Goal: Information Seeking & Learning: Learn about a topic

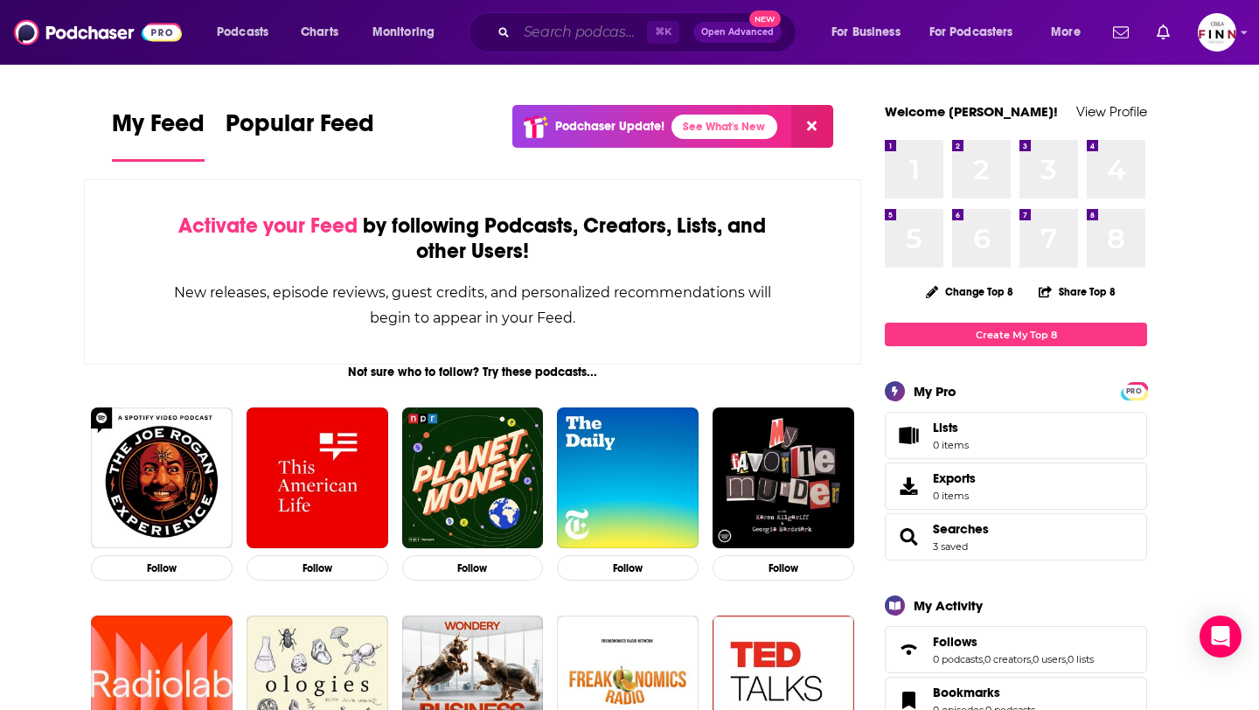
click at [565, 30] on input "Search podcasts, credits, & more..." at bounding box center [582, 32] width 130 height 28
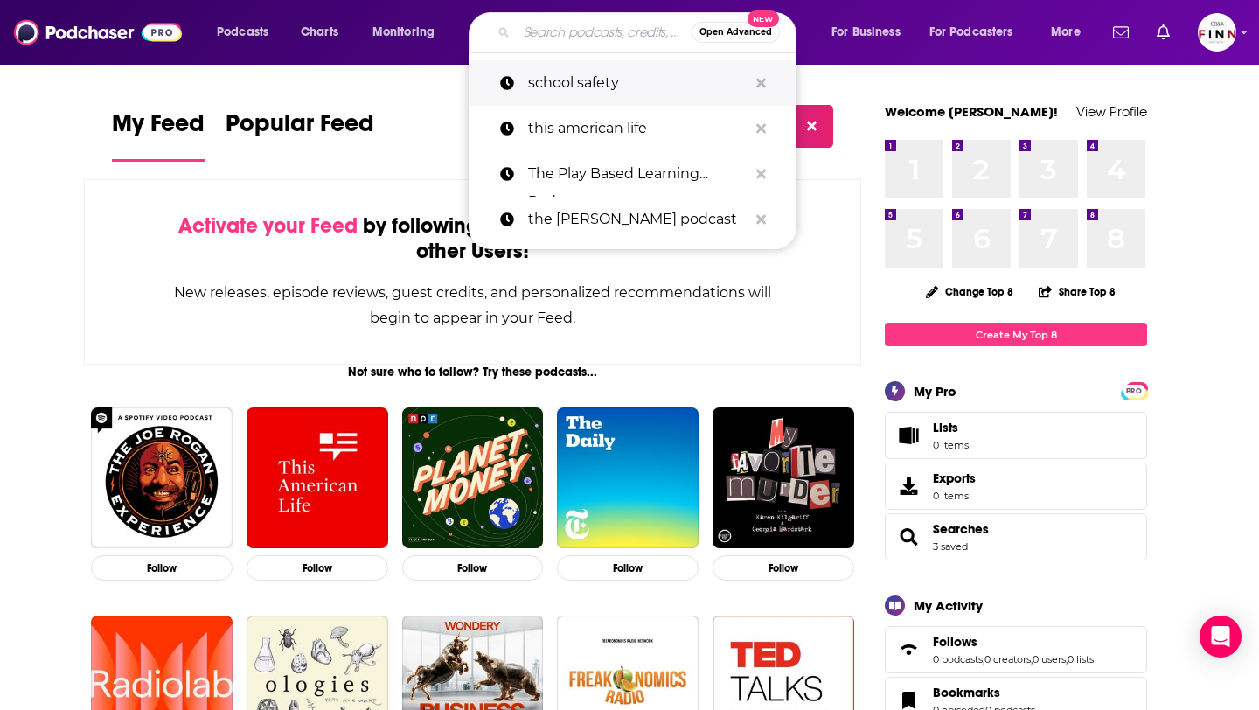
click at [571, 78] on p "school safety" at bounding box center [637, 82] width 219 height 45
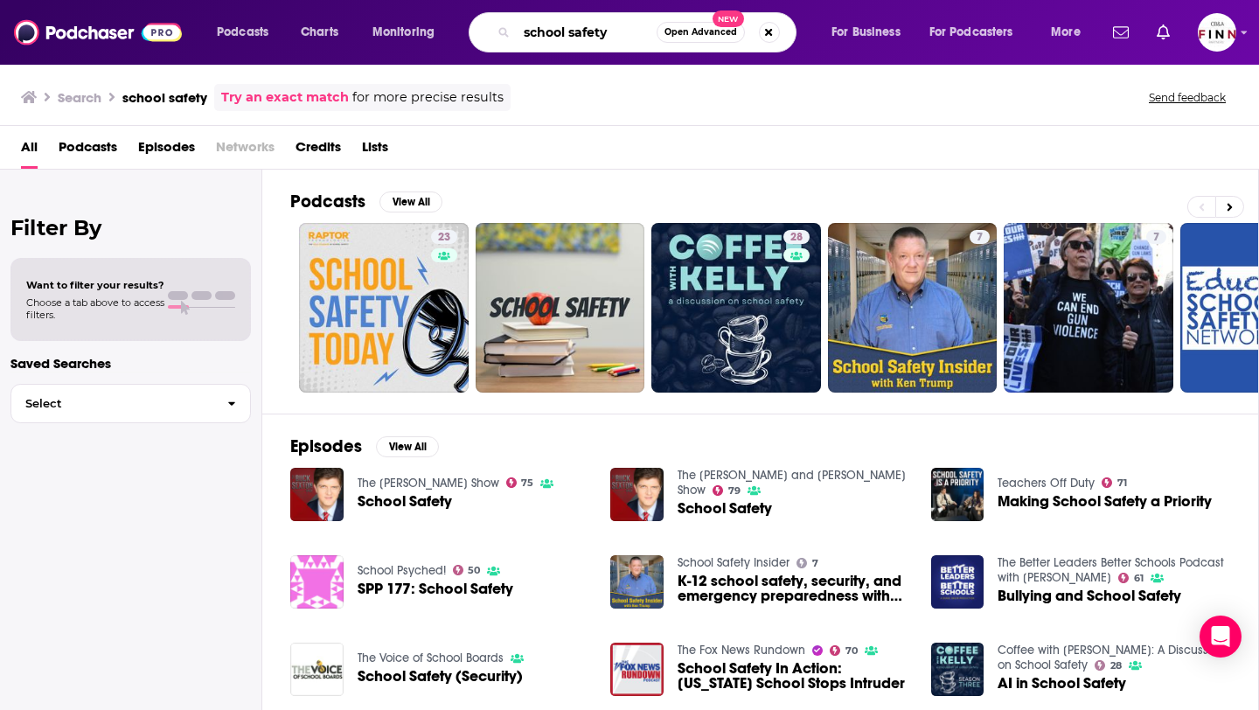
drag, startPoint x: 620, startPoint y: 28, endPoint x: 568, endPoint y: 31, distance: 51.6
click at [568, 31] on input "school safety" at bounding box center [587, 32] width 140 height 28
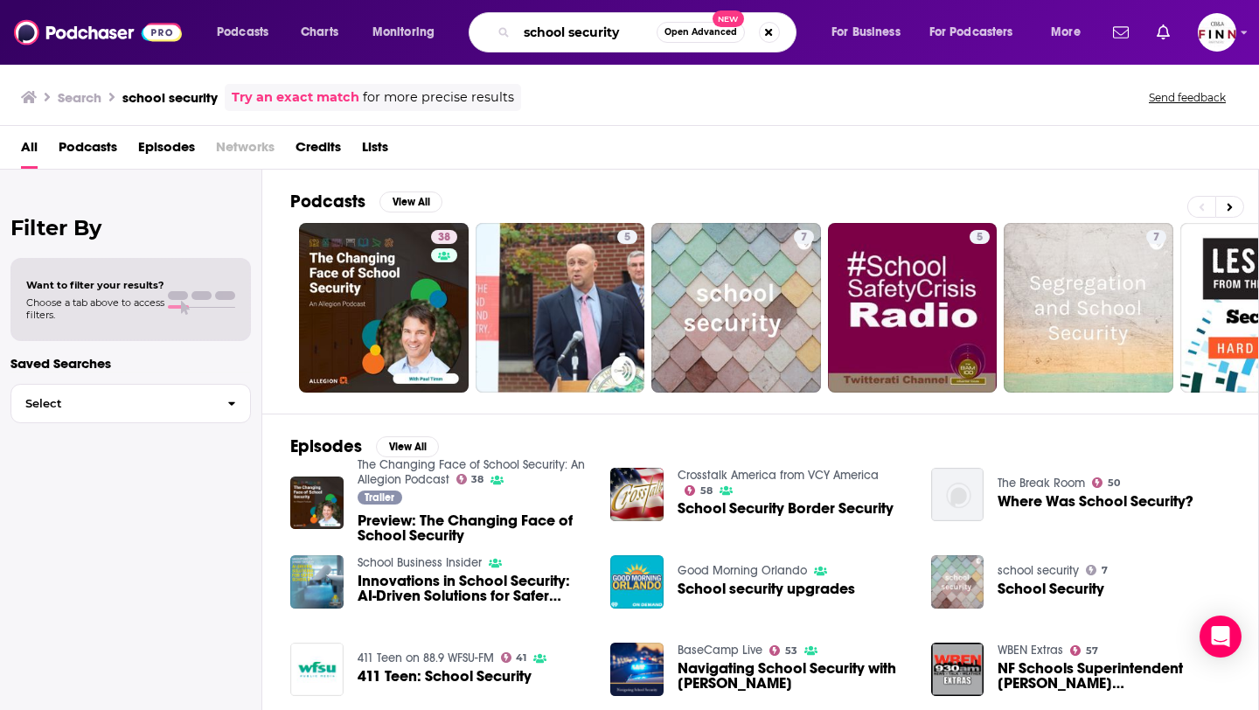
drag, startPoint x: 635, startPoint y: 28, endPoint x: 444, endPoint y: 28, distance: 190.5
click at [444, 28] on div "Podcasts Charts Monitoring school security Open Advanced New For Business For P…" at bounding box center [651, 32] width 892 height 40
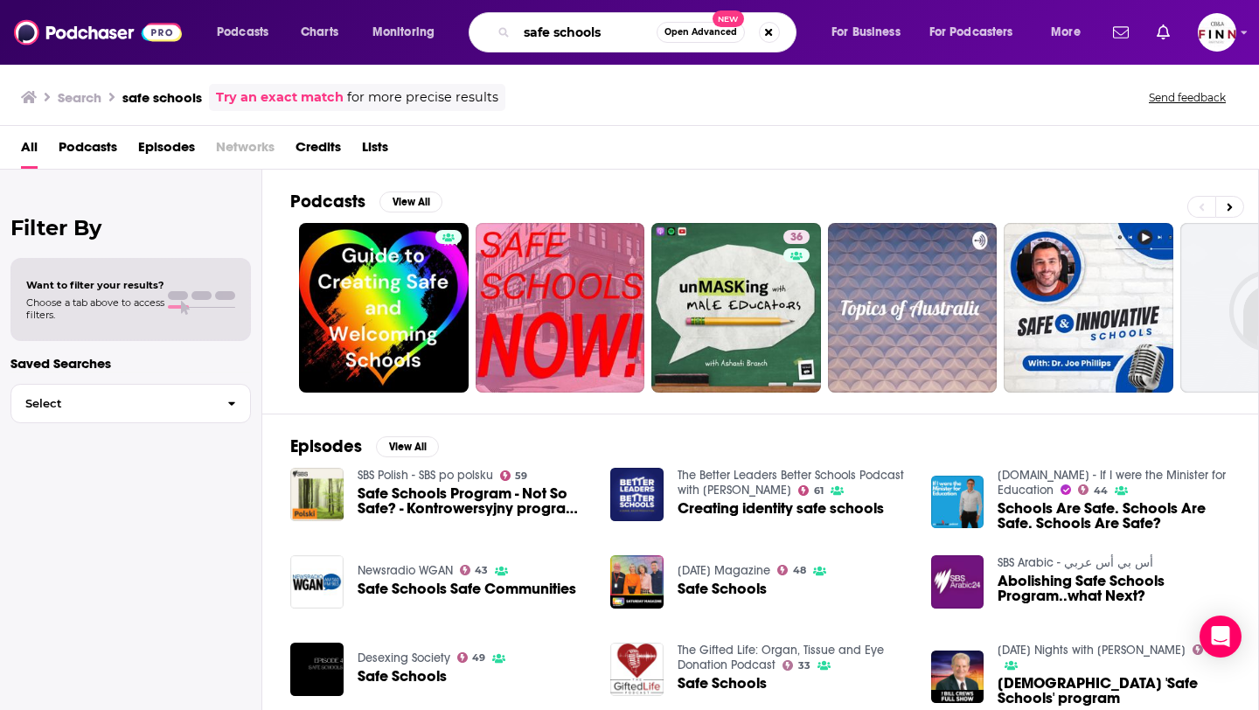
drag, startPoint x: 609, startPoint y: 36, endPoint x: 413, endPoint y: 34, distance: 195.8
click at [413, 34] on div "Podcasts Charts Monitoring safe schools Open Advanced New For Business For Podc…" at bounding box center [651, 32] width 892 height 40
type input "edtech"
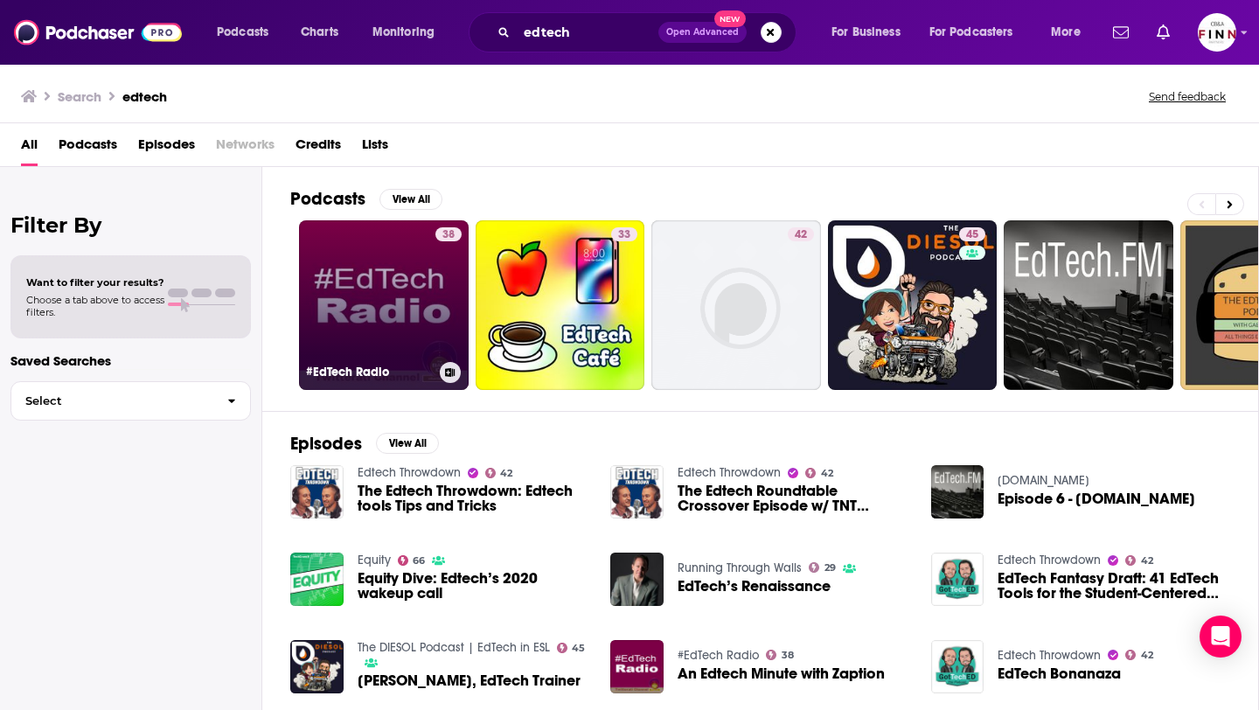
click at [395, 305] on link "38 #EdTech Radio" at bounding box center [384, 305] width 170 height 170
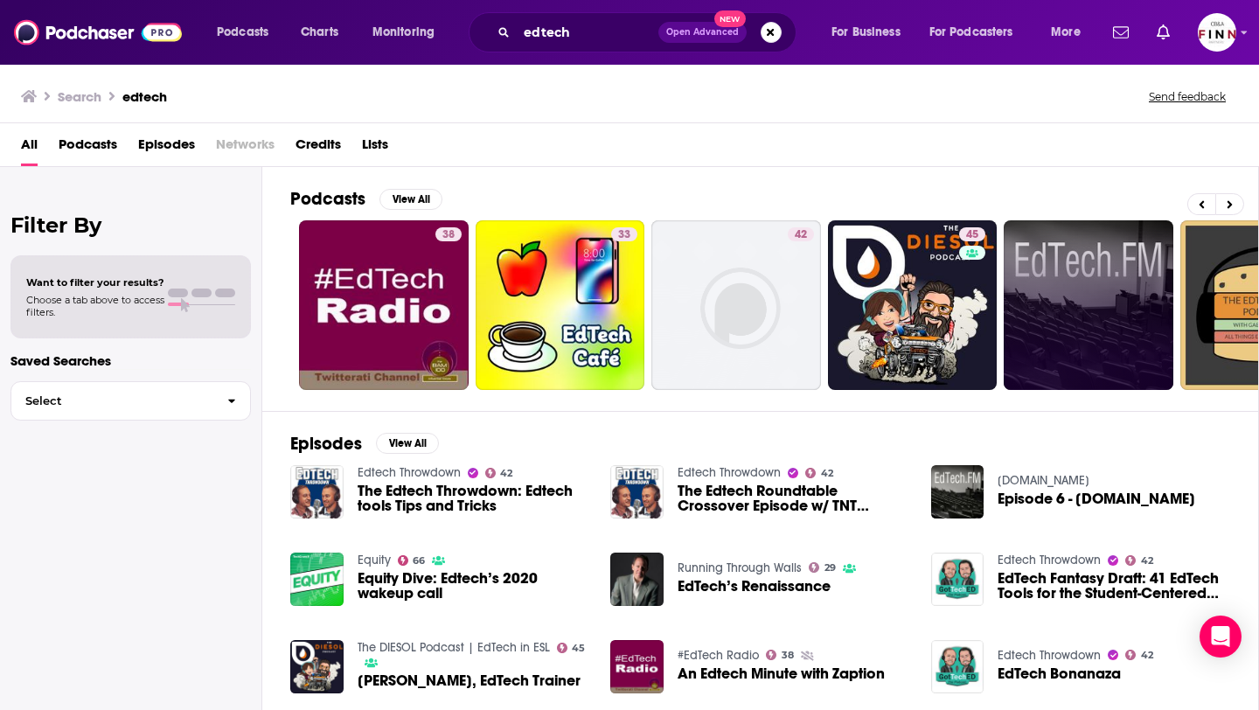
scroll to position [0, 637]
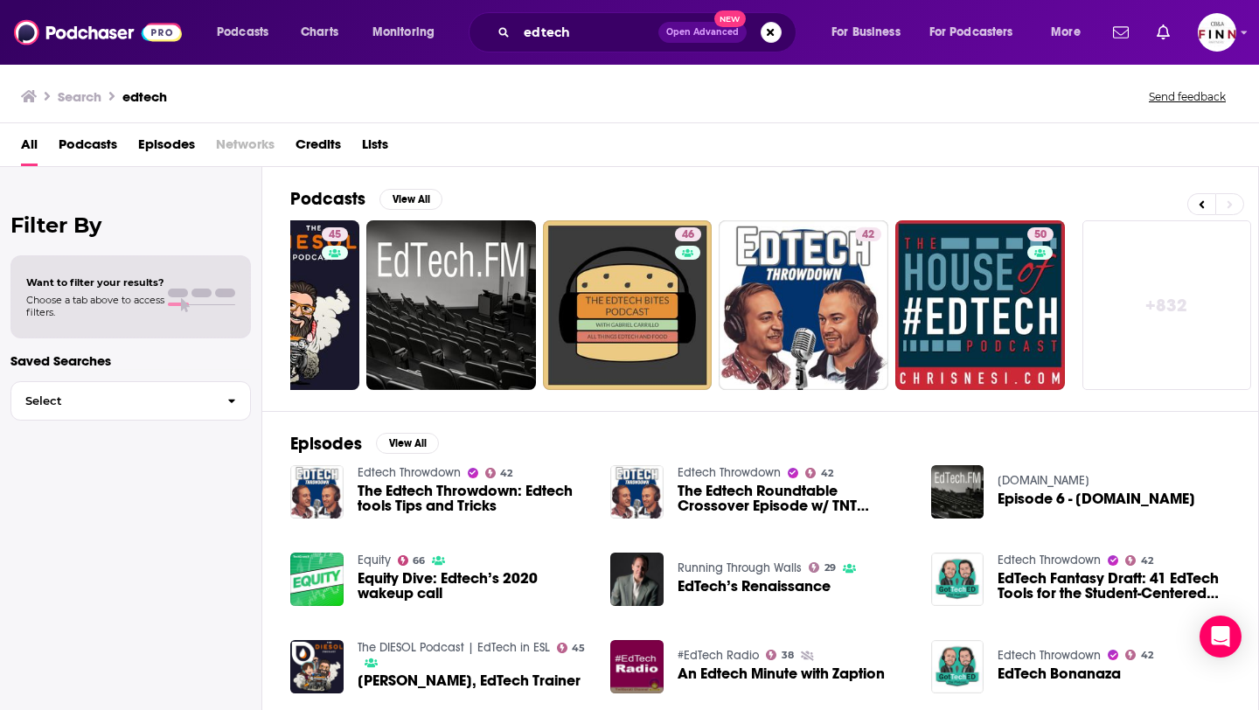
click at [1173, 308] on link "+ 832" at bounding box center [1167, 305] width 170 height 170
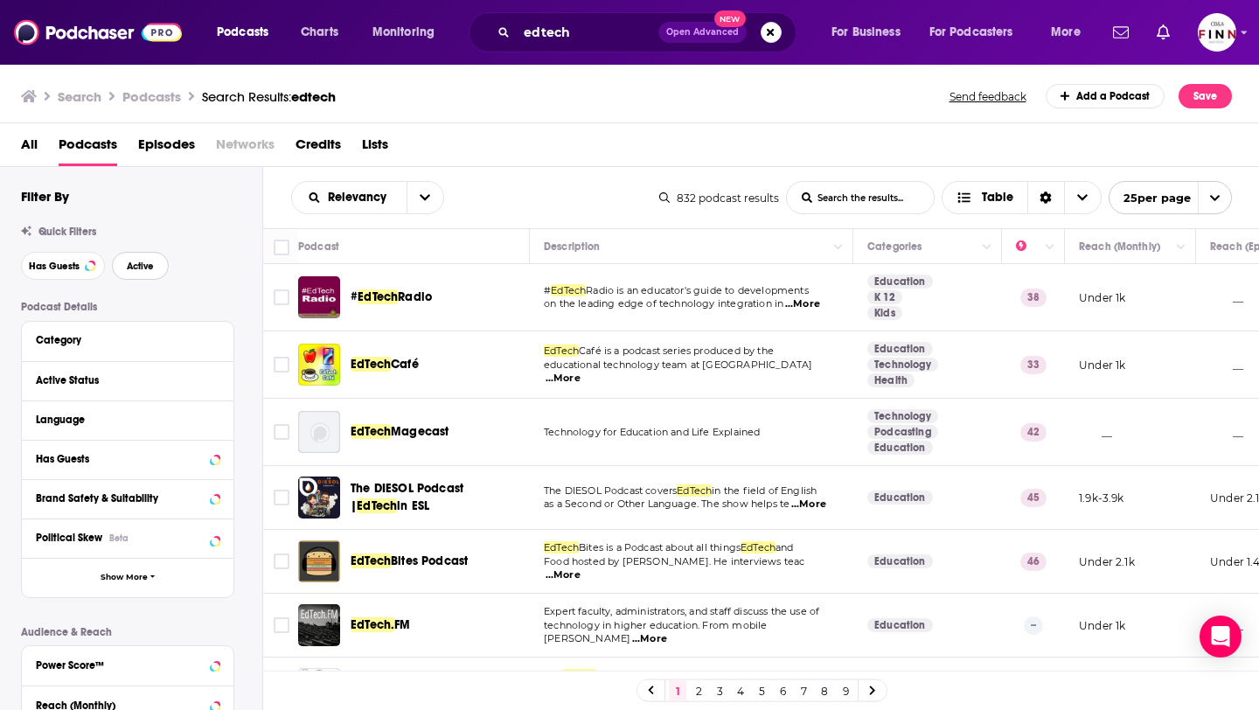
click at [153, 271] on span "Active" at bounding box center [140, 266] width 27 height 10
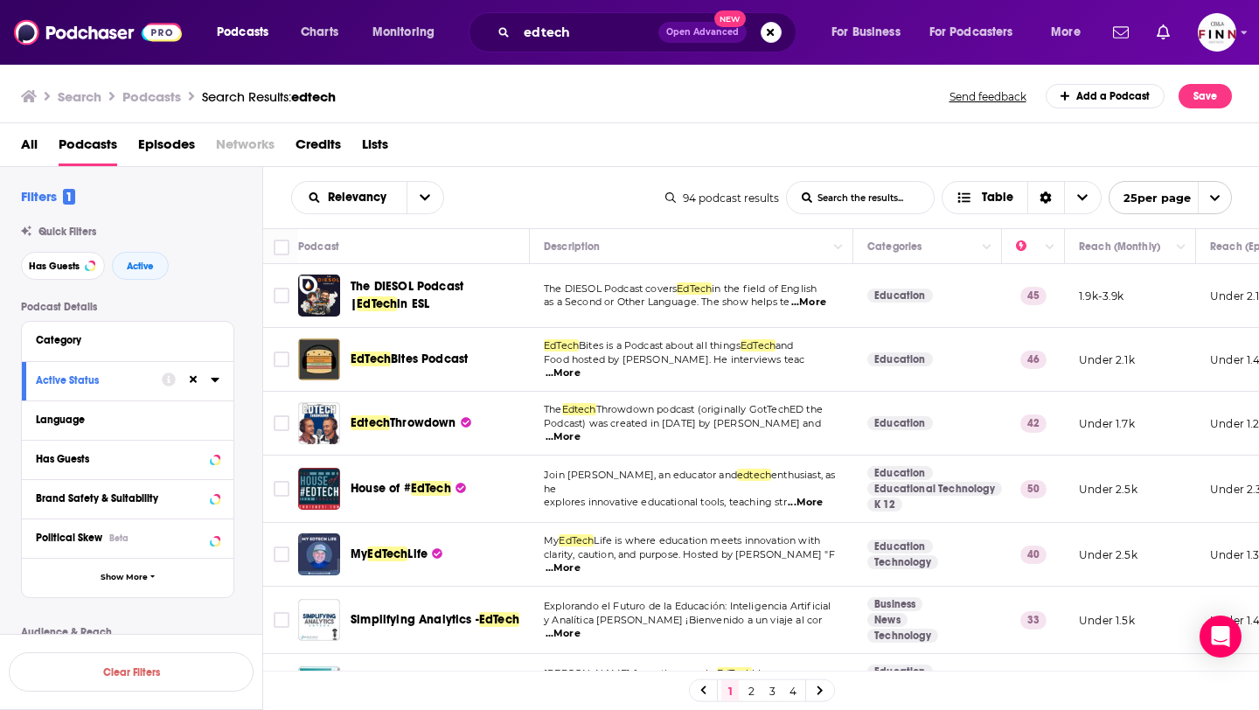
click at [427, 355] on span "Bites Podcast" at bounding box center [429, 358] width 77 height 15
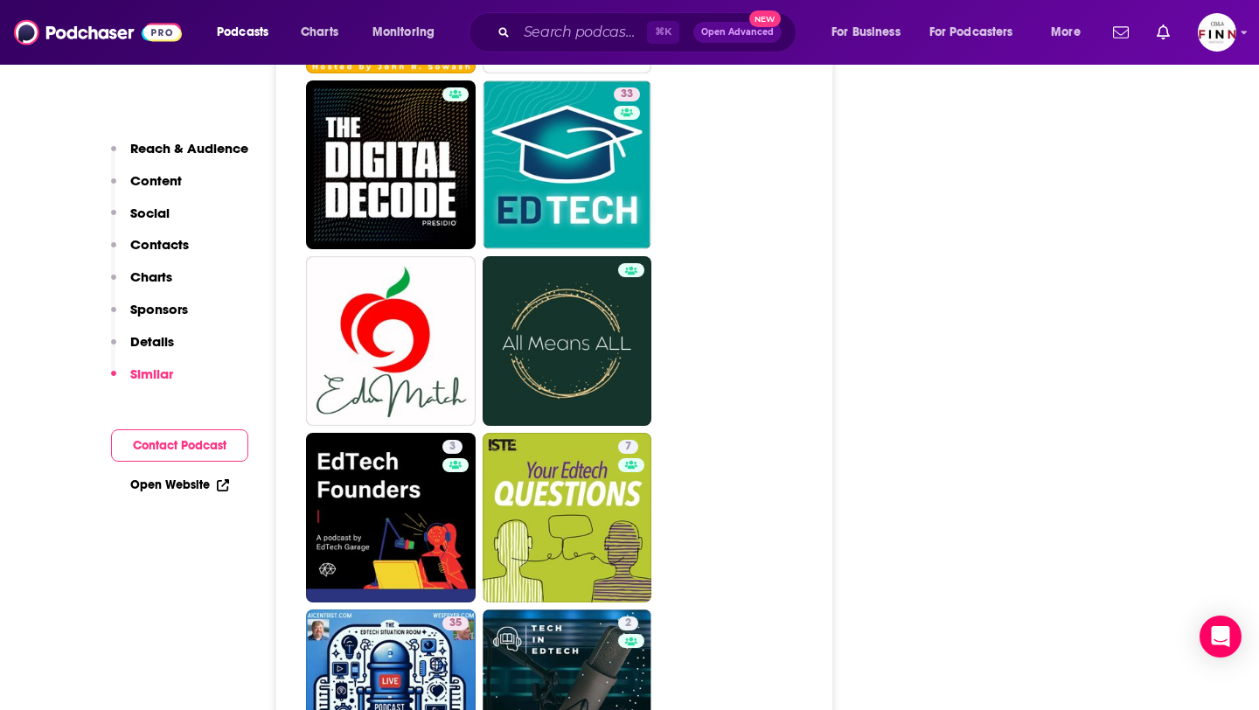
scroll to position [4476, 0]
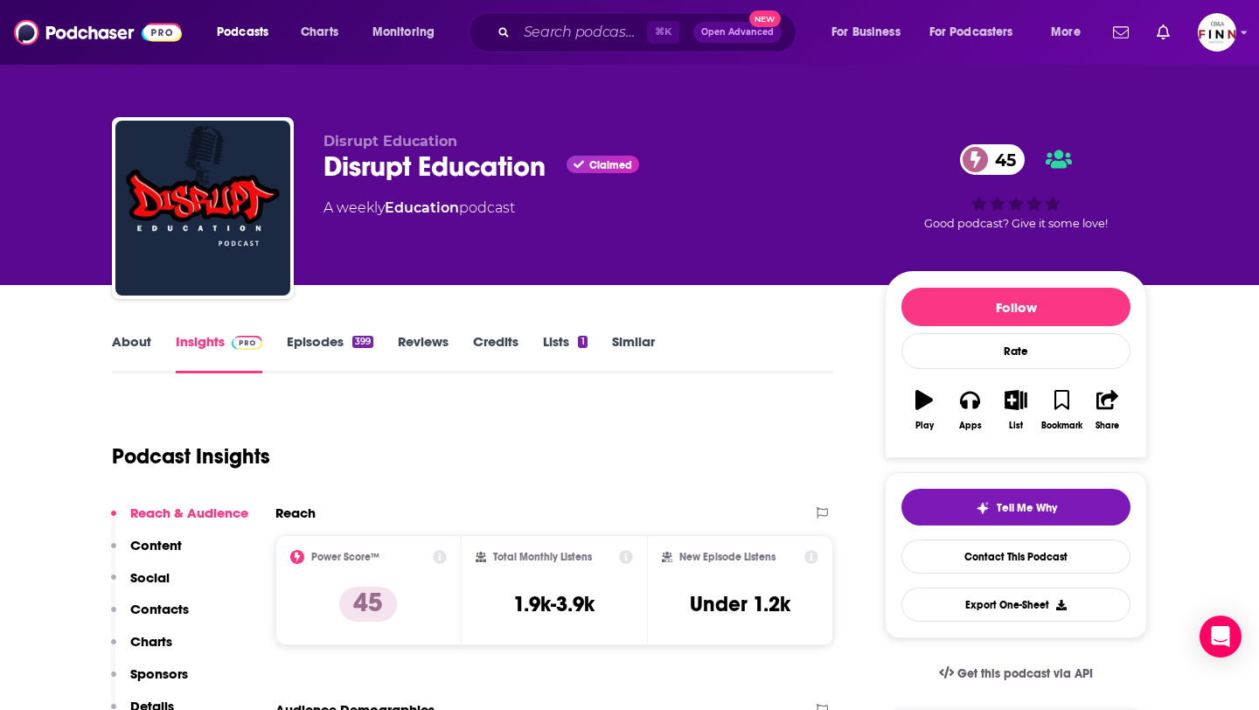
click at [121, 343] on link "About" at bounding box center [131, 353] width 39 height 40
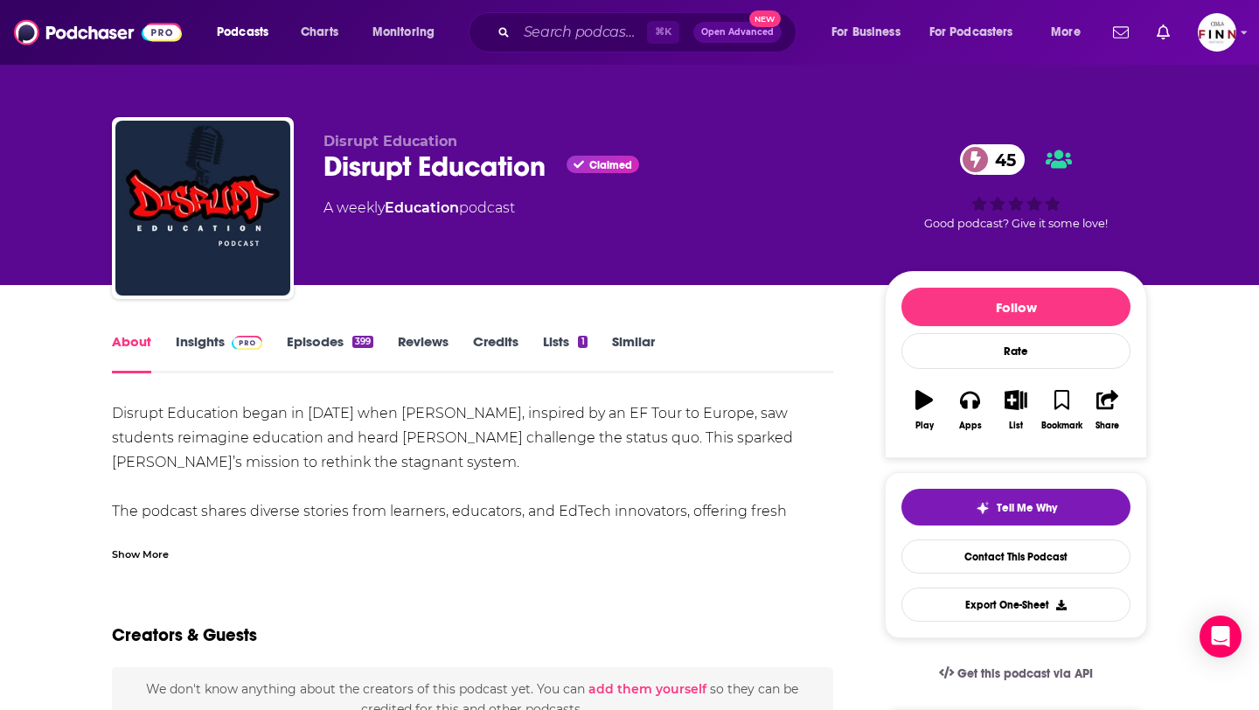
click at [153, 555] on div "Show More" at bounding box center [140, 553] width 57 height 17
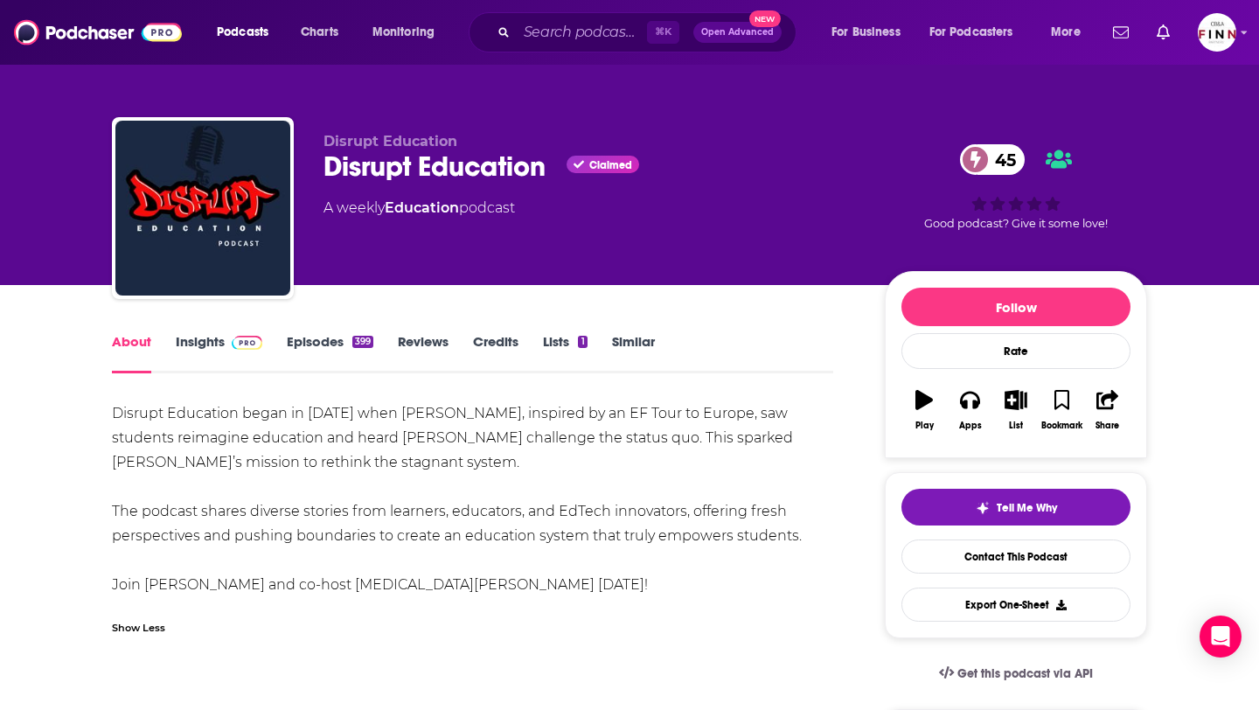
click at [308, 339] on link "Episodes 399" at bounding box center [330, 353] width 87 height 40
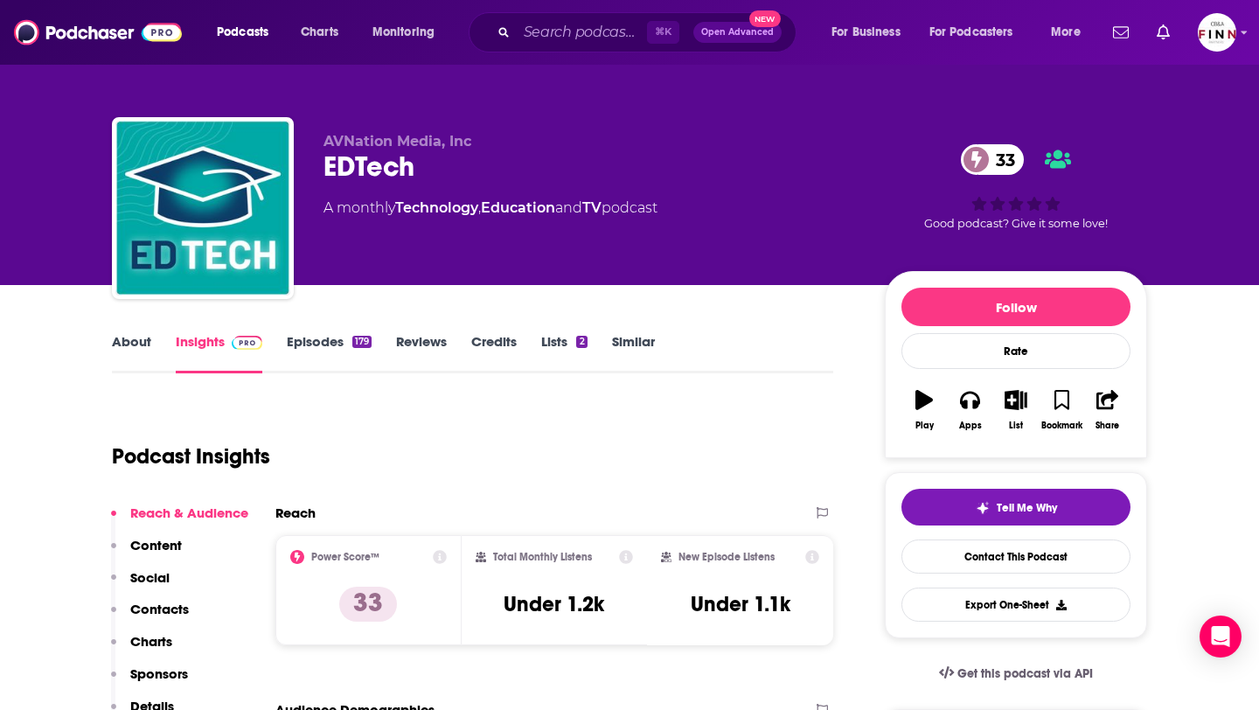
click at [129, 347] on link "About" at bounding box center [131, 353] width 39 height 40
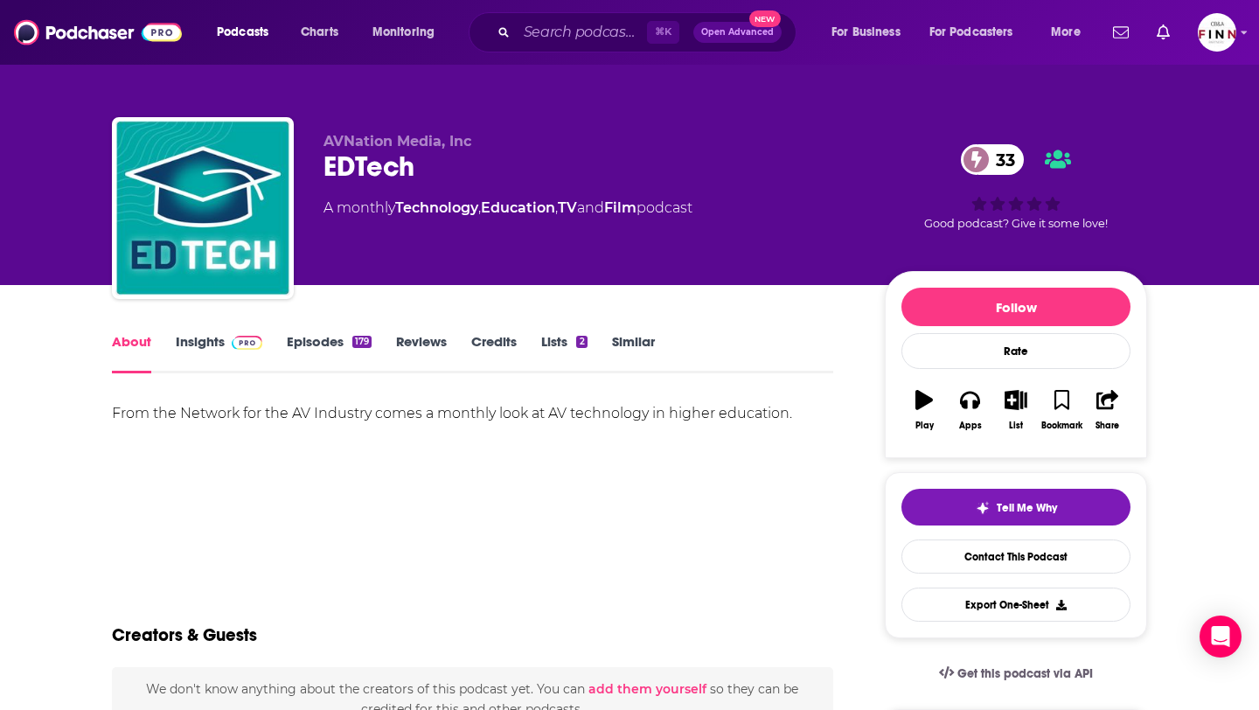
click at [316, 337] on link "Episodes 179" at bounding box center [329, 353] width 85 height 40
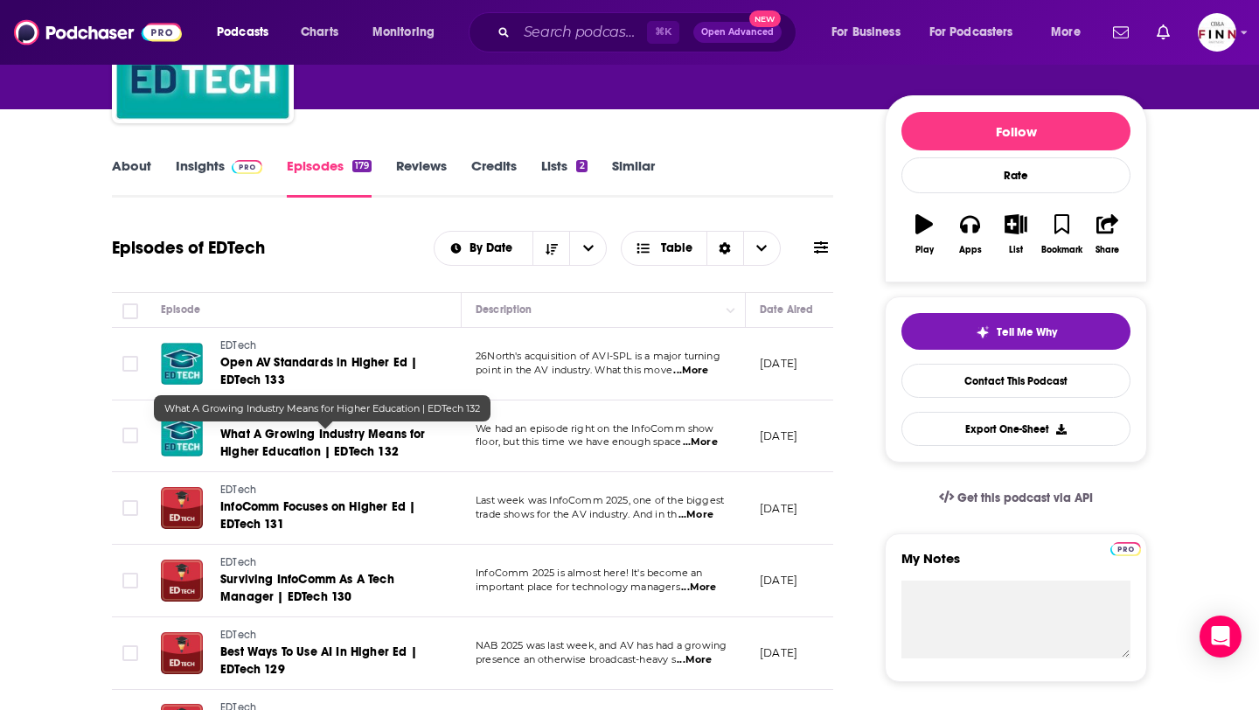
scroll to position [179, 0]
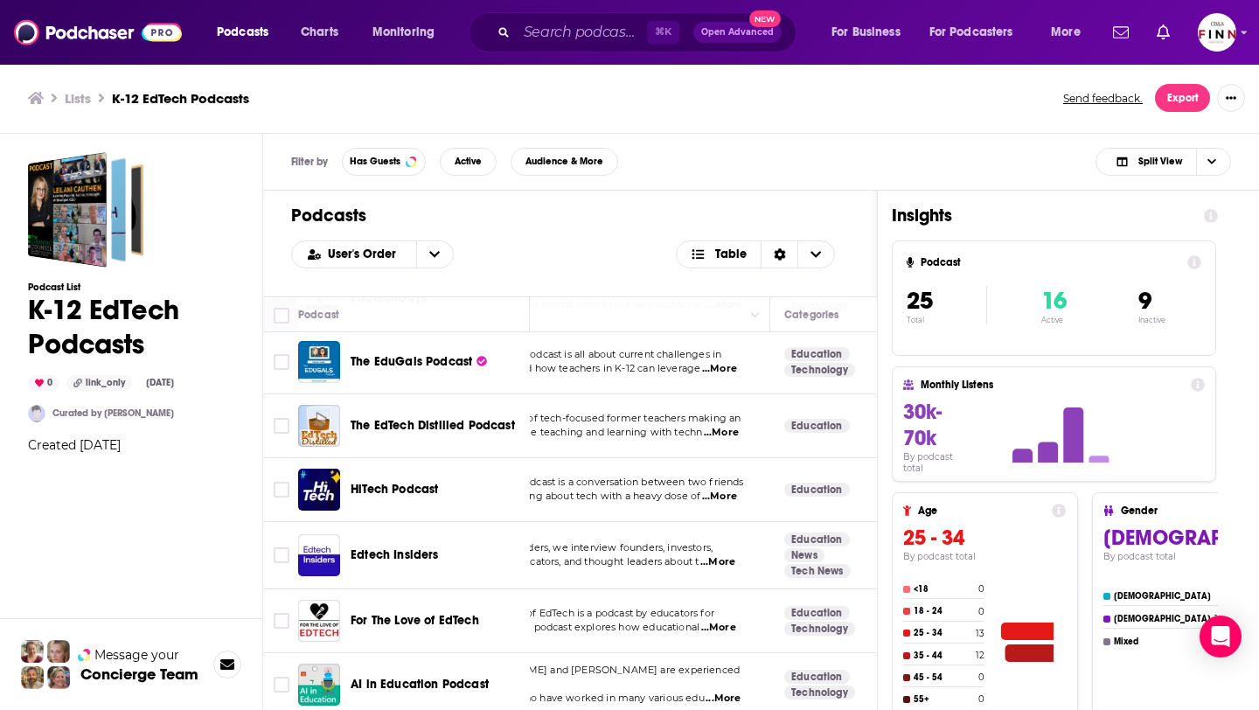
scroll to position [1238, 0]
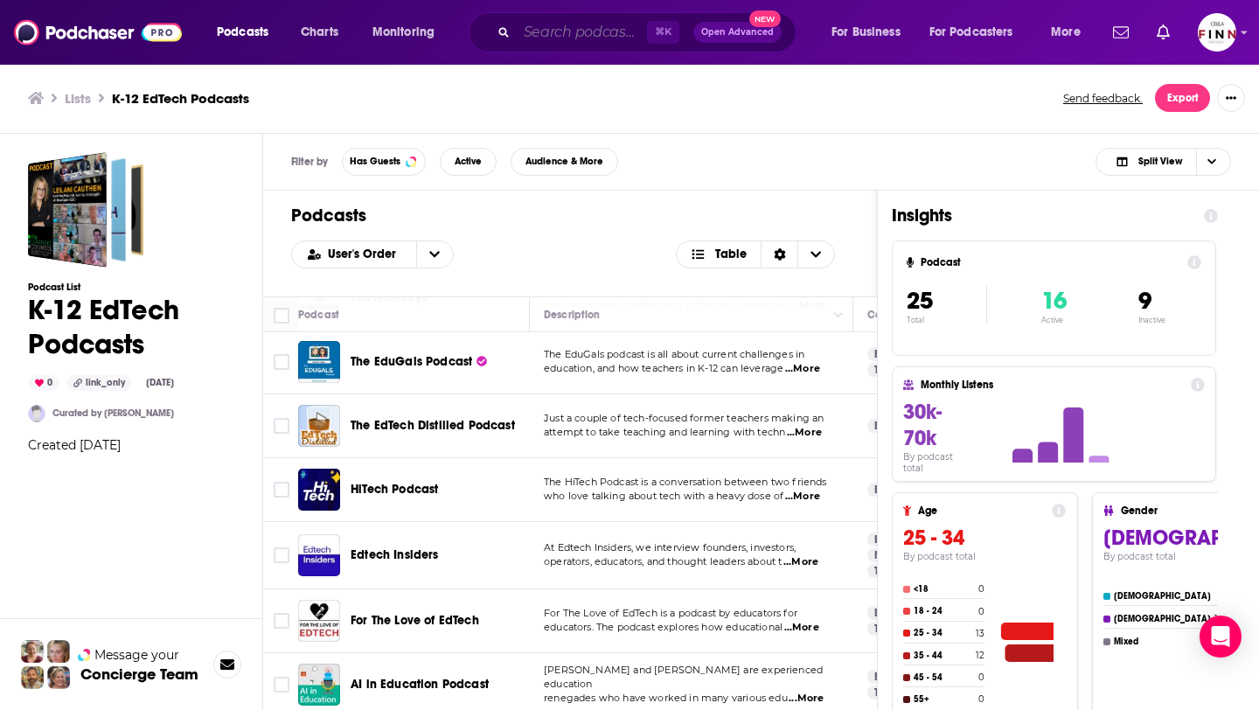
click at [587, 42] on input "Search podcasts, credits, & more..." at bounding box center [582, 32] width 130 height 28
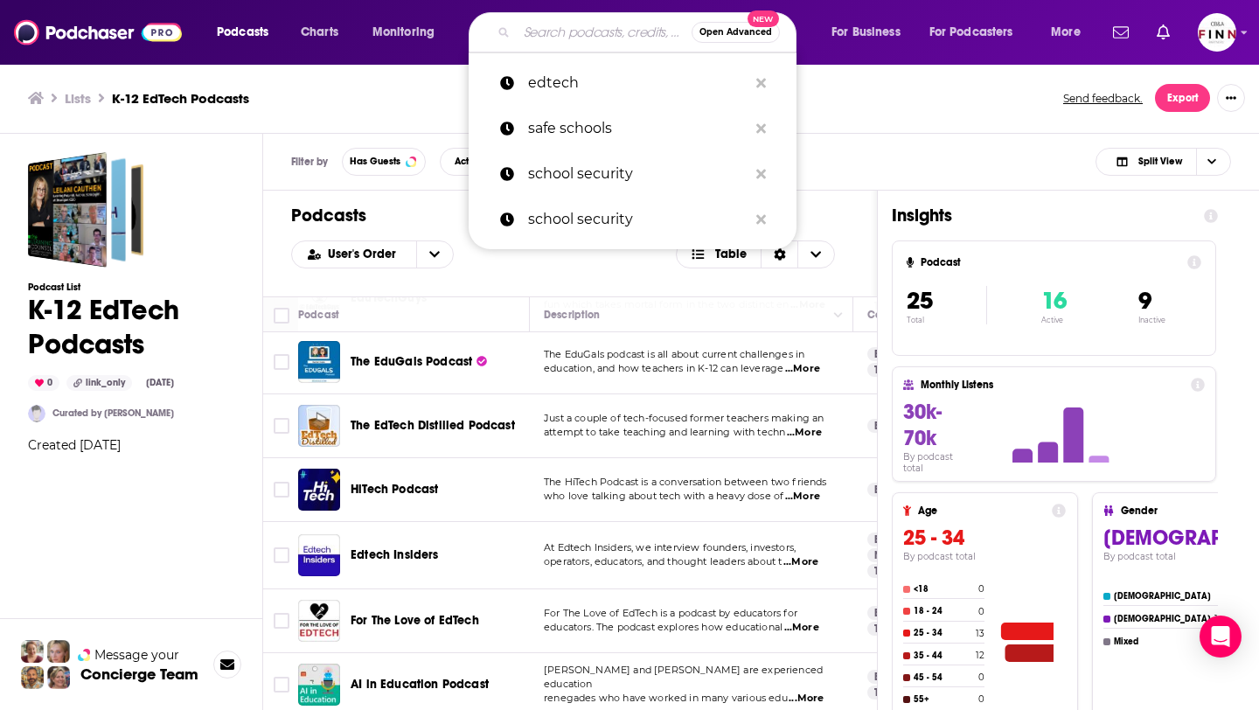
type input "k"
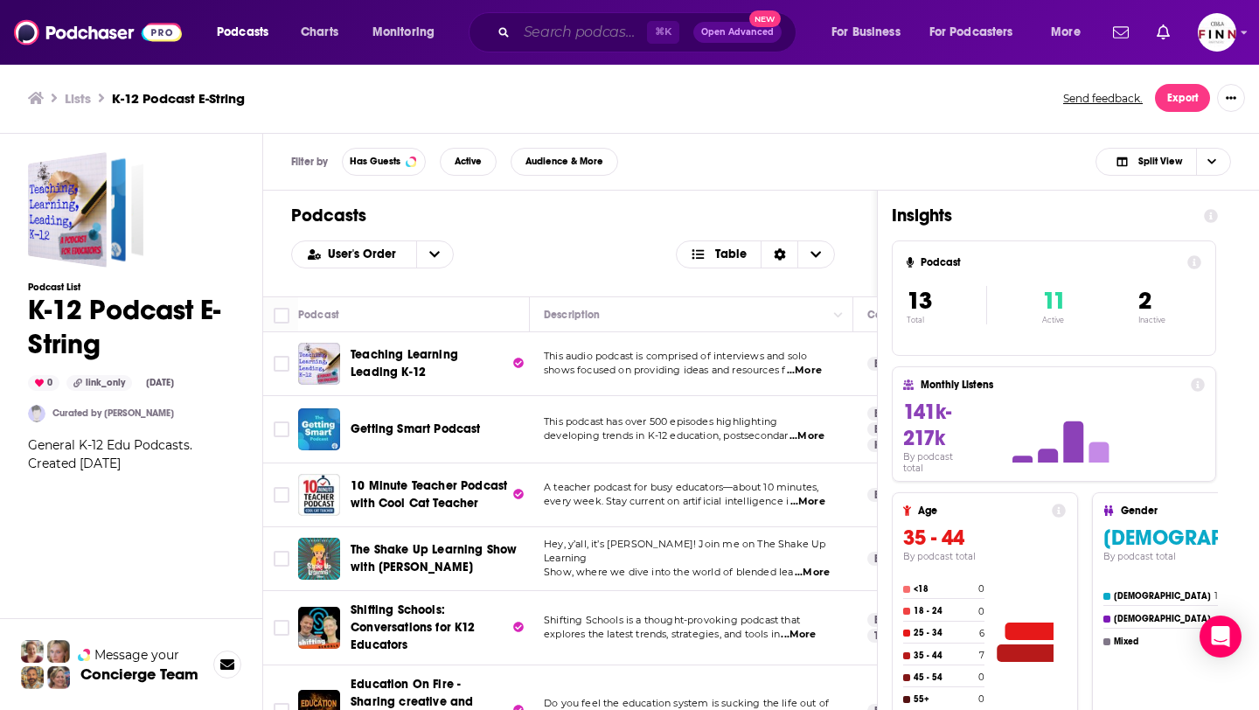
click at [566, 18] on input "Search podcasts, credits, & more..." at bounding box center [582, 32] width 130 height 28
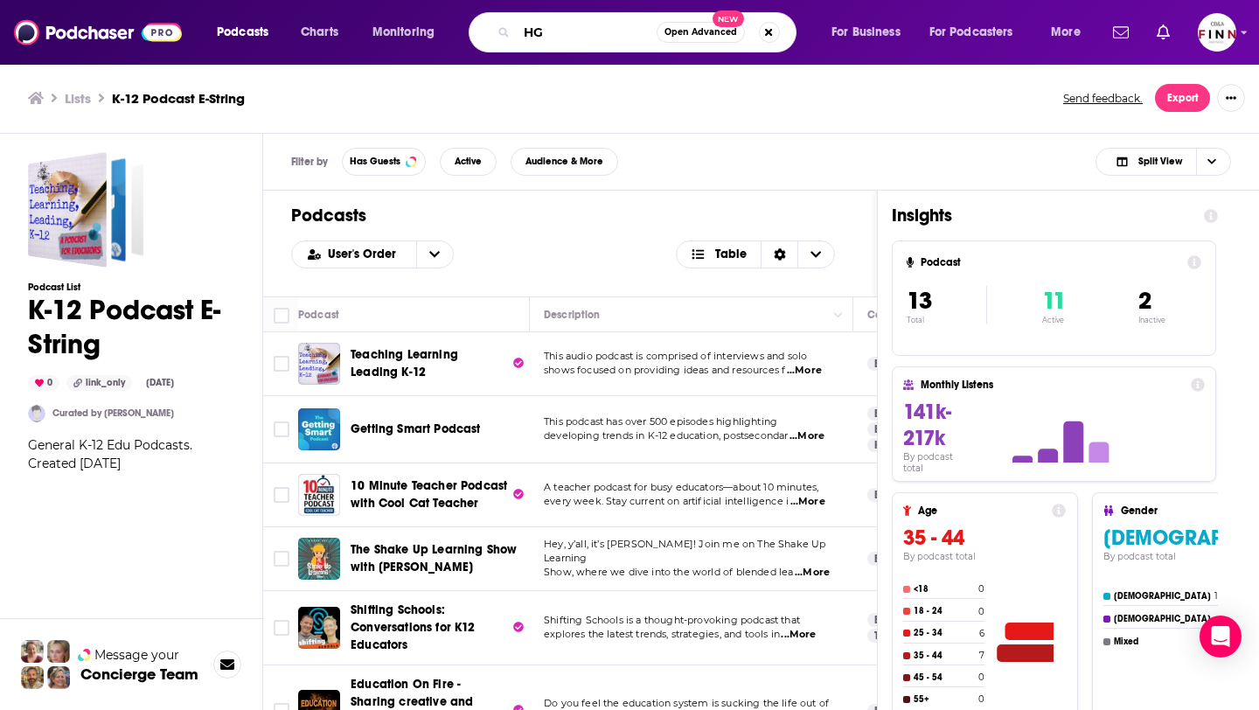
type input "H"
type input "THE Journal Insider"
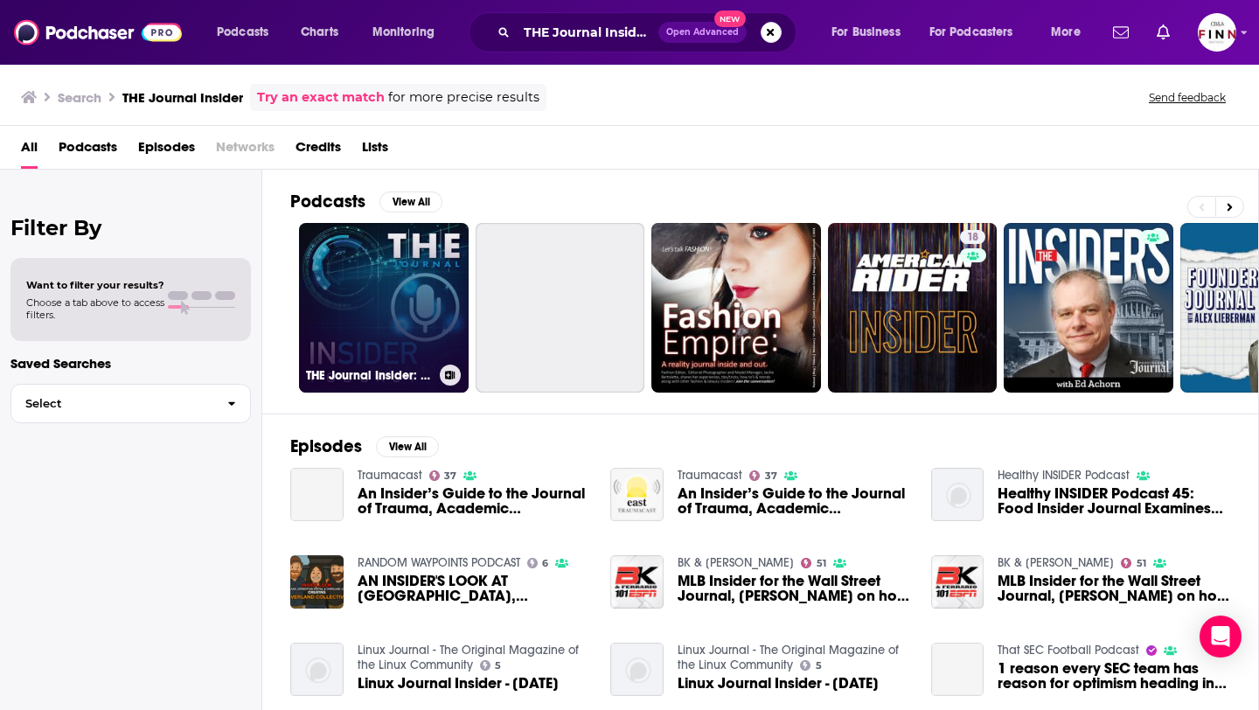
click at [419, 327] on link "THE Journal Insider: K-12 Ed Tech Trends & Hot Topics" at bounding box center [384, 308] width 170 height 170
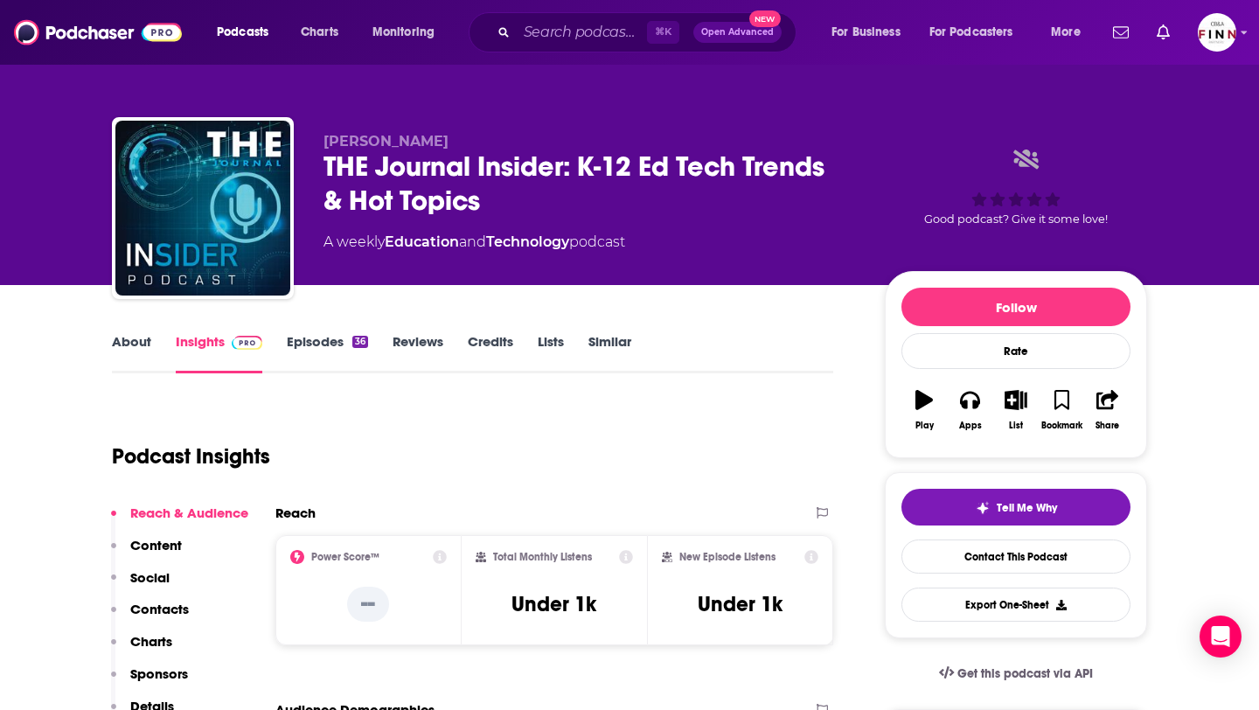
click at [411, 349] on link "Reviews" at bounding box center [417, 353] width 51 height 40
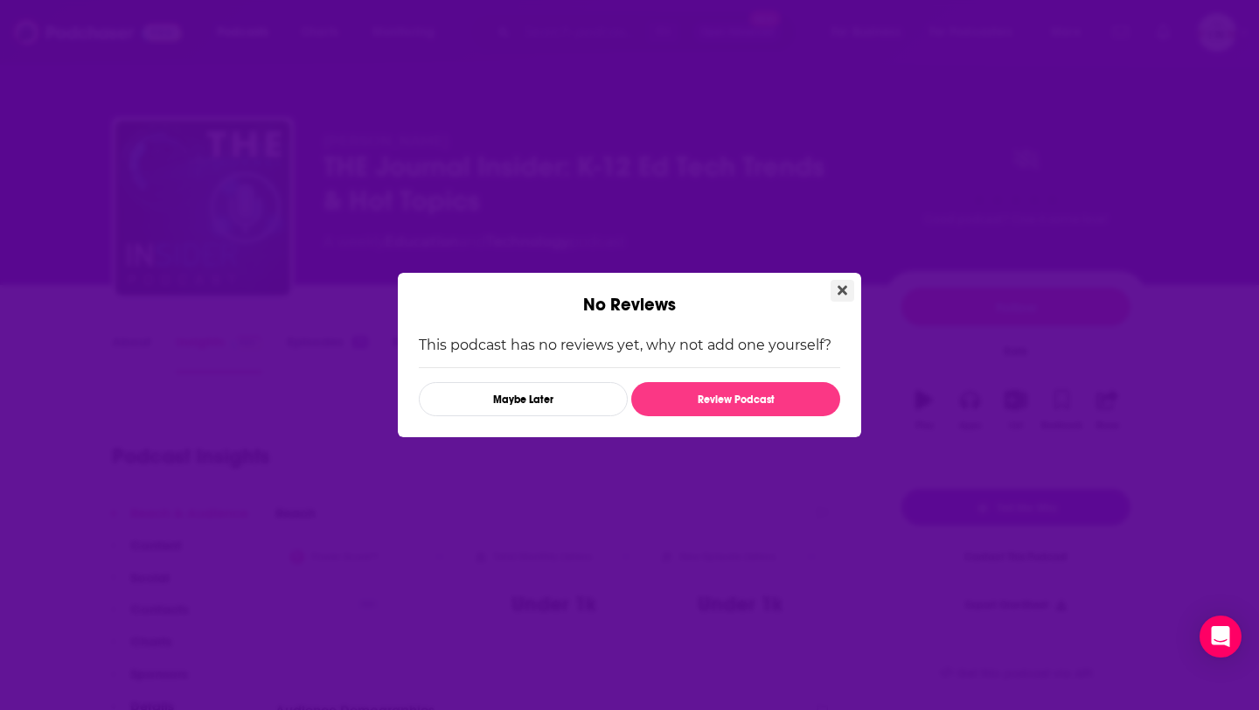
click at [839, 284] on icon "Close" at bounding box center [842, 290] width 10 height 14
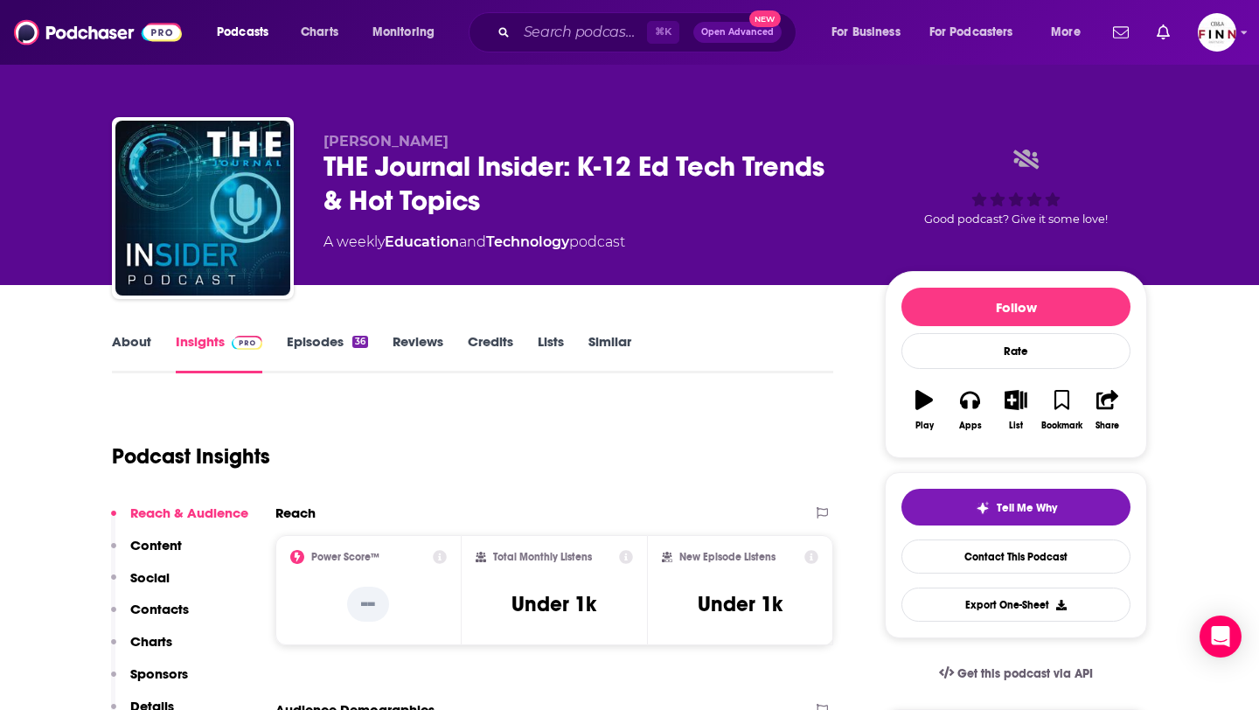
click at [355, 346] on div "36" at bounding box center [360, 342] width 16 height 12
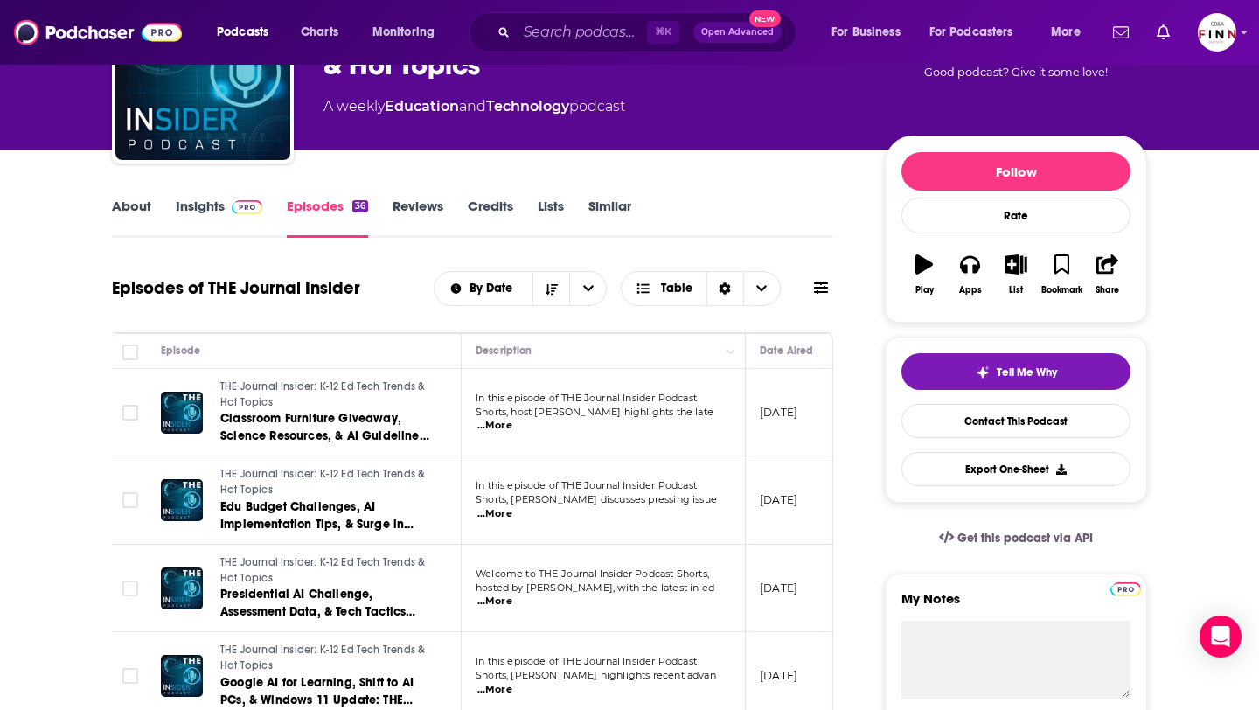
scroll to position [145, 0]
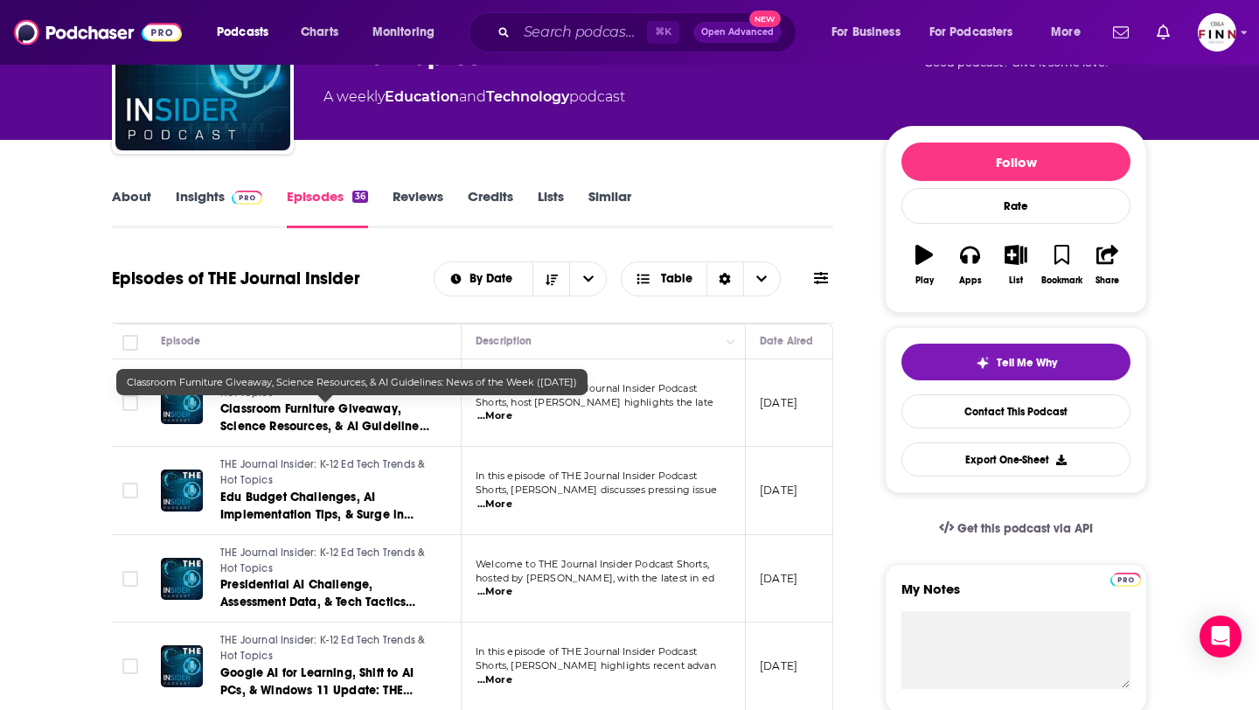
click at [323, 427] on span "Classroom Furniture Giveaway, Science Resources, & AI Guidelines: News of the W…" at bounding box center [324, 426] width 209 height 50
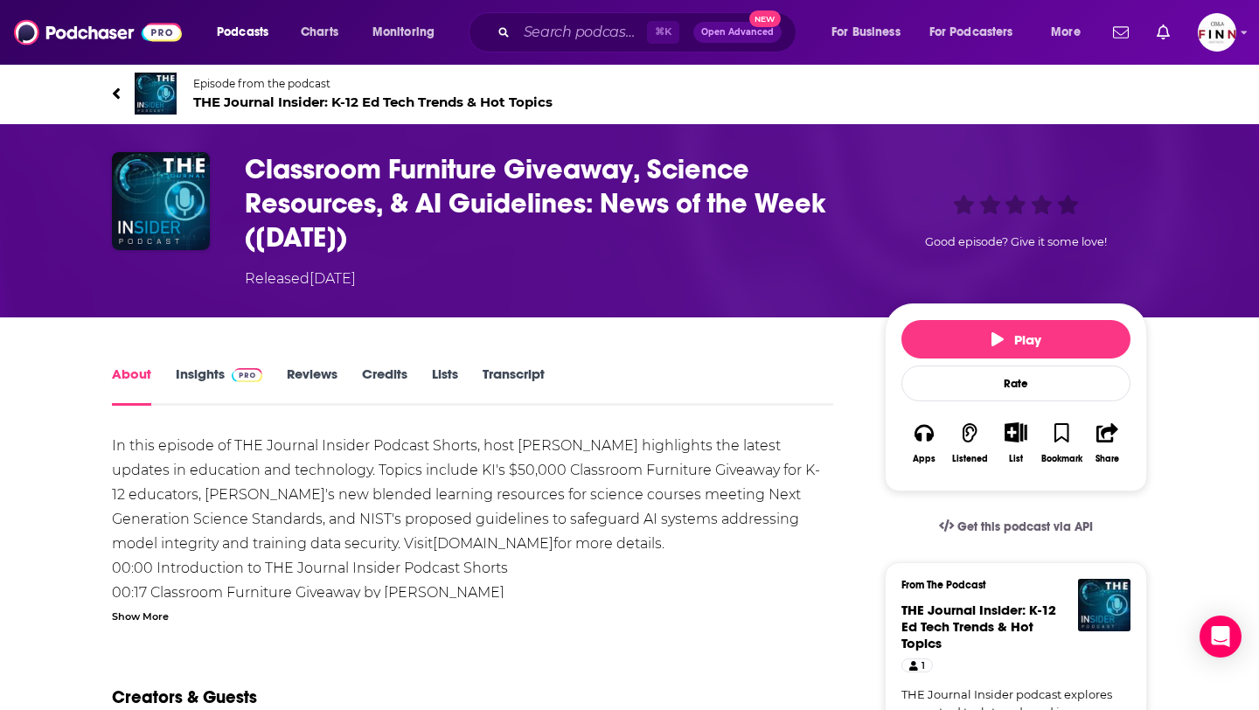
click at [984, 319] on div "Play Rate Apps Listened List Bookmark Share" at bounding box center [1016, 397] width 262 height 188
click at [975, 335] on button "Play" at bounding box center [1015, 339] width 229 height 38
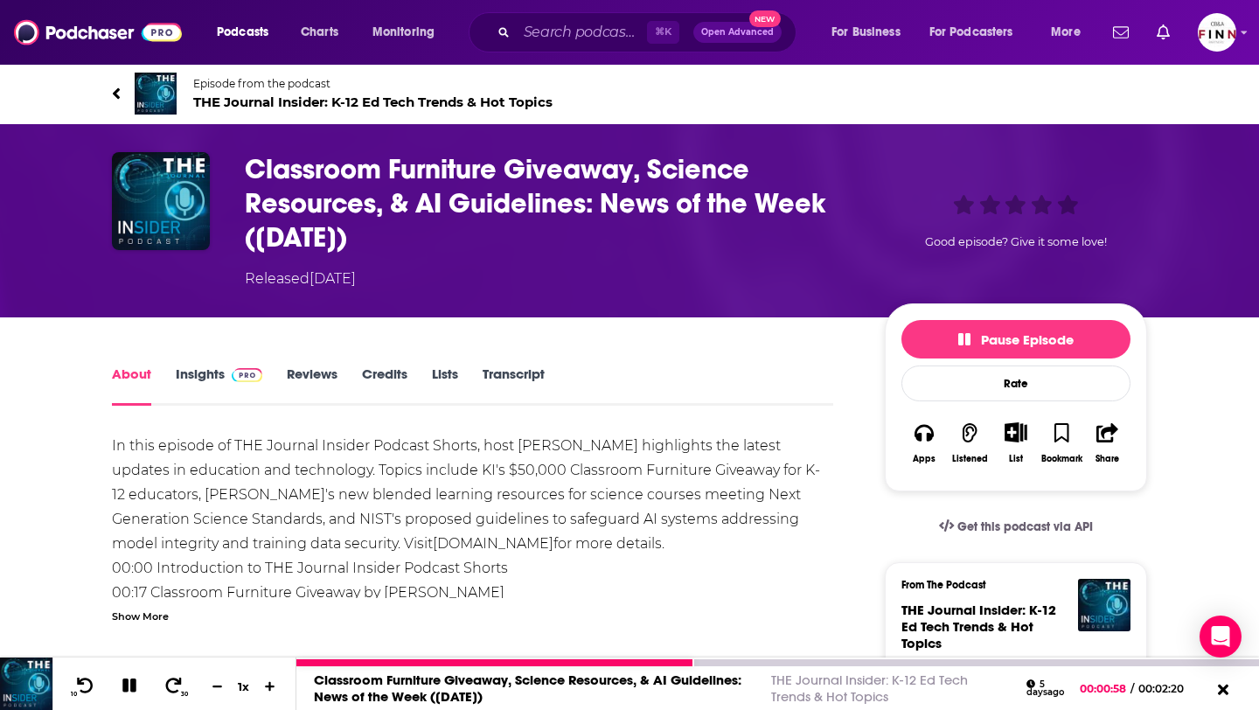
click at [128, 690] on icon at bounding box center [130, 685] width 20 height 16
